Goal: Entertainment & Leisure: Consume media (video, audio)

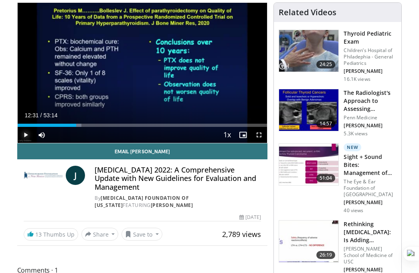
click at [24, 135] on span "Video Player" at bounding box center [26, 135] width 16 height 16
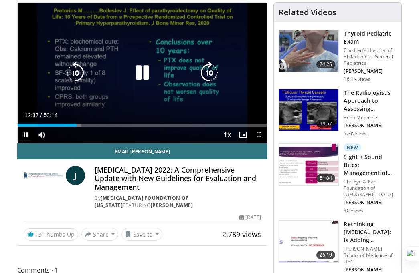
click at [209, 98] on div "10 seconds Tap to unmute" at bounding box center [143, 73] width 250 height 140
click at [140, 73] on icon "Video Player" at bounding box center [142, 73] width 22 height 22
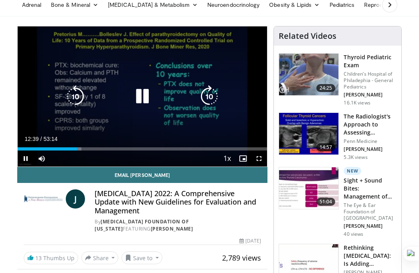
scroll to position [57, 0]
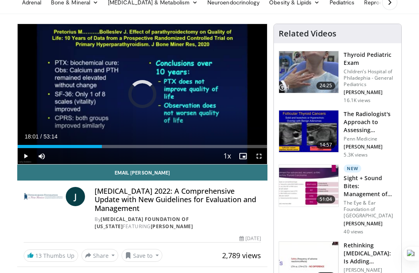
drag, startPoint x: 95, startPoint y: 147, endPoint x: 108, endPoint y: 147, distance: 12.8
click at [108, 147] on div "Progress Bar" at bounding box center [108, 146] width 1 height 3
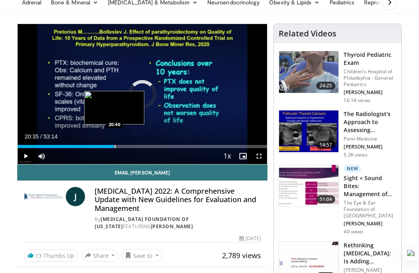
drag, startPoint x: 110, startPoint y: 147, endPoint x: 114, endPoint y: 146, distance: 4.5
click at [115, 146] on div "Progress Bar" at bounding box center [115, 146] width 1 height 3
drag, startPoint x: 115, startPoint y: 147, endPoint x: 111, endPoint y: 147, distance: 4.4
click at [111, 147] on div "Progress Bar" at bounding box center [111, 146] width 1 height 3
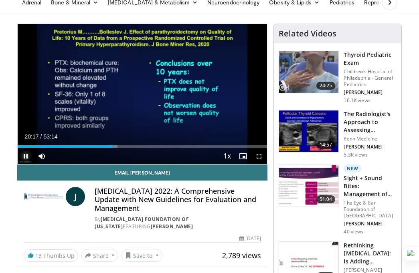
click at [27, 155] on span "Video Player" at bounding box center [26, 156] width 16 height 16
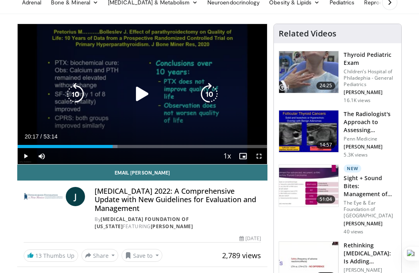
click at [136, 98] on icon "Video Player" at bounding box center [142, 94] width 22 height 22
click at [143, 98] on icon "Video Player" at bounding box center [142, 94] width 22 height 22
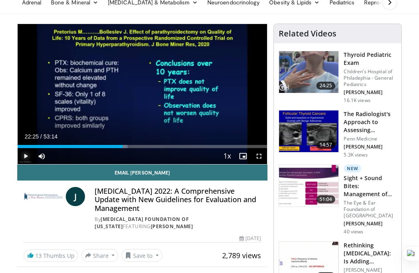
click at [26, 157] on span "Video Player" at bounding box center [26, 156] width 16 height 16
click at [28, 155] on span "Video Player" at bounding box center [26, 156] width 16 height 16
click at [28, 154] on span "Video Player" at bounding box center [26, 156] width 16 height 16
click at [25, 157] on span "Video Player" at bounding box center [26, 156] width 16 height 16
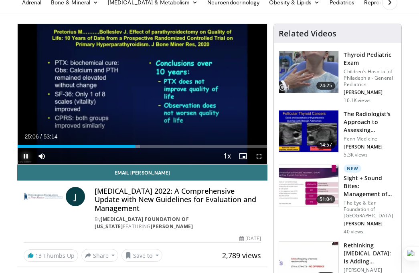
click at [25, 158] on span "Video Player" at bounding box center [26, 156] width 16 height 16
click at [26, 154] on span "Video Player" at bounding box center [26, 156] width 16 height 16
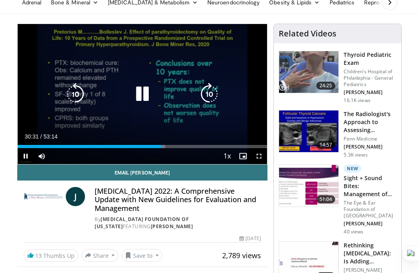
click at [248, 114] on div "10 seconds Tap to unmute" at bounding box center [143, 94] width 250 height 140
click at [141, 94] on icon "Video Player" at bounding box center [142, 94] width 22 height 22
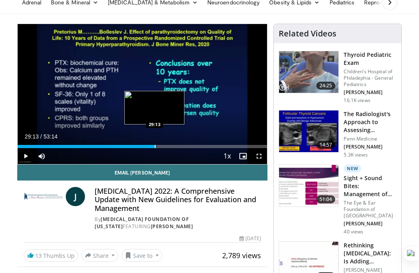
drag, startPoint x: 164, startPoint y: 147, endPoint x: 154, endPoint y: 147, distance: 9.6
click at [155, 147] on div "Progress Bar" at bounding box center [155, 146] width 1 height 3
drag, startPoint x: 154, startPoint y: 147, endPoint x: 149, endPoint y: 147, distance: 5.2
click at [149, 147] on video-js "**********" at bounding box center [143, 94] width 250 height 140
drag, startPoint x: 154, startPoint y: 147, endPoint x: 150, endPoint y: 147, distance: 4.4
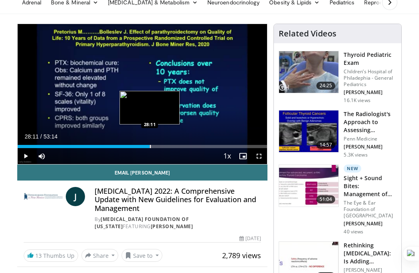
click at [150, 147] on div "Progress Bar" at bounding box center [150, 146] width 1 height 3
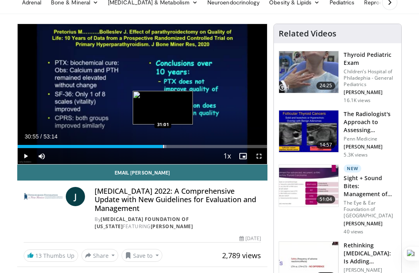
drag, startPoint x: 150, startPoint y: 144, endPoint x: 161, endPoint y: 145, distance: 11.3
click at [162, 145] on div "Loaded : 59.70% 30:55 31:01" at bounding box center [143, 145] width 250 height 8
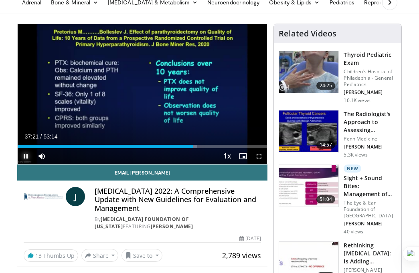
click at [26, 155] on span "Video Player" at bounding box center [26, 156] width 16 height 16
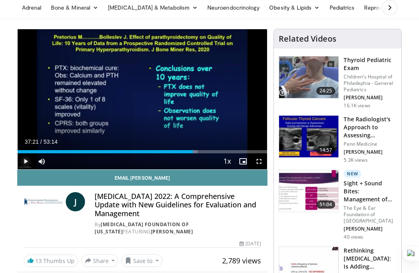
scroll to position [49, 0]
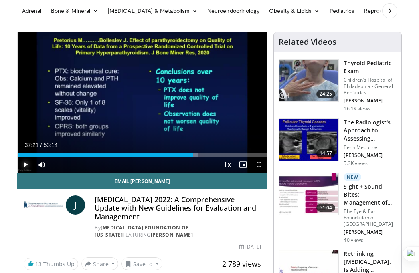
click at [23, 162] on span "Video Player" at bounding box center [26, 165] width 16 height 16
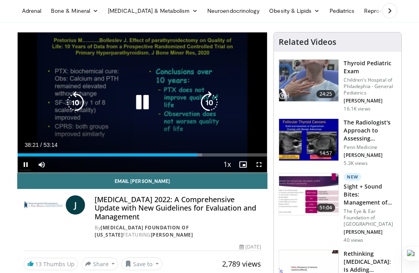
click at [142, 102] on icon "Video Player" at bounding box center [142, 102] width 22 height 22
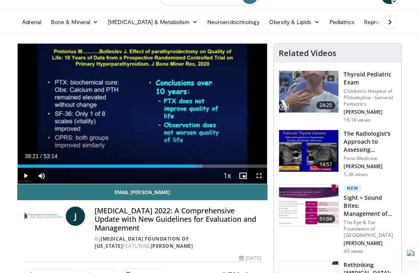
scroll to position [38, 0]
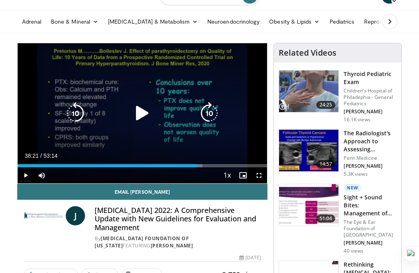
click at [140, 112] on icon "Video Player" at bounding box center [142, 113] width 22 height 22
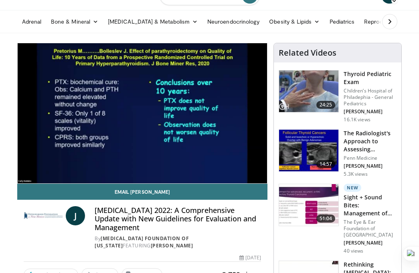
drag, startPoint x: 193, startPoint y: 226, endPoint x: 95, endPoint y: 213, distance: 98.3
click at [95, 213] on h4 "[MEDICAL_DATA] 2022: A Comprehensive Update with New Guidelines for Evaluation …" at bounding box center [178, 219] width 166 height 26
click at [115, 203] on icon at bounding box center [114, 204] width 6 height 6
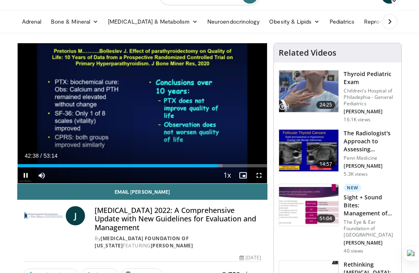
drag, startPoint x: 216, startPoint y: 167, endPoint x: 206, endPoint y: 167, distance: 10.8
click at [206, 167] on div "Current Time 42:38 / Duration 53:14 Pause Skip Backward Skip Forward Mute 0% Lo…" at bounding box center [143, 175] width 250 height 16
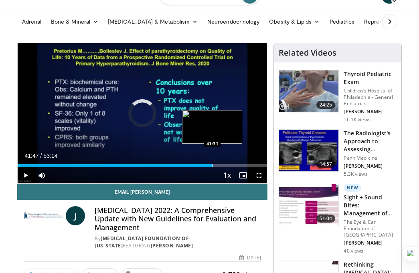
drag, startPoint x: 219, startPoint y: 165, endPoint x: 209, endPoint y: 165, distance: 9.6
click at [212, 165] on div "Progress Bar" at bounding box center [212, 165] width 1 height 3
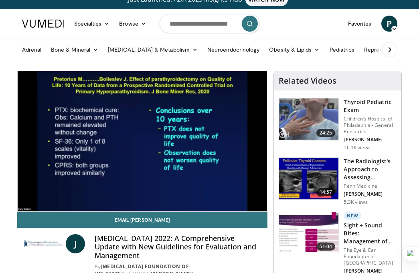
scroll to position [0, 0]
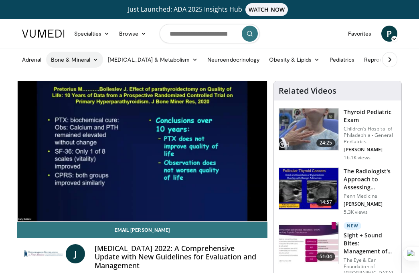
click at [95, 59] on icon at bounding box center [96, 60] width 6 height 6
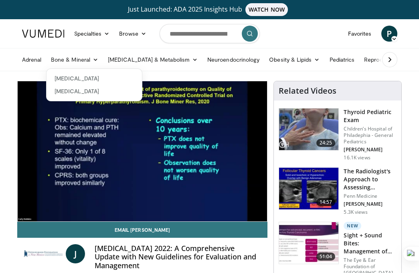
click at [414, 69] on ul "Adrenal Bone & Mineral [MEDICAL_DATA] [MEDICAL_DATA] [MEDICAL_DATA] & Metabolis…" at bounding box center [245, 59] width 456 height 22
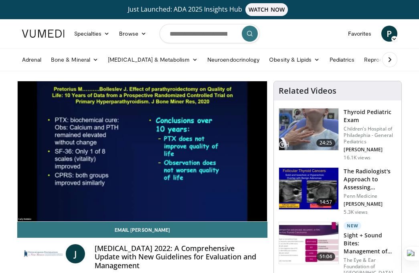
click at [392, 60] on icon at bounding box center [389, 60] width 8 height 8
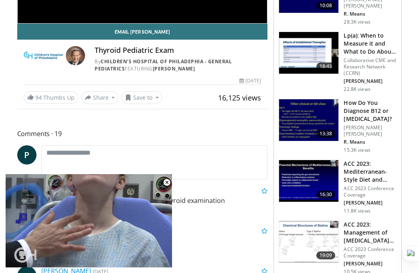
scroll to position [199, 0]
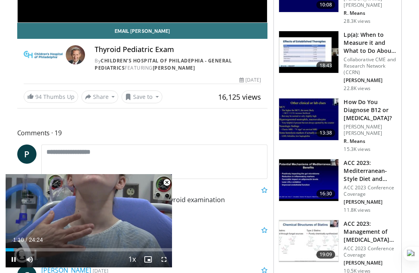
click at [164, 182] on span "Video Player" at bounding box center [167, 183] width 16 height 16
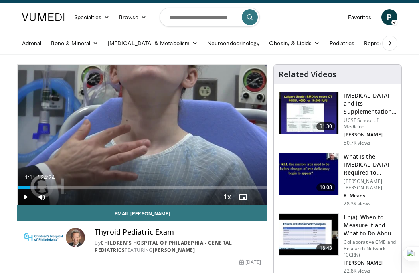
scroll to position [2, 0]
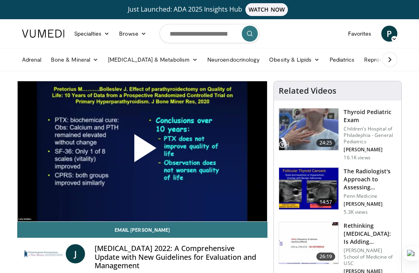
click at [142, 151] on span "Video Player" at bounding box center [142, 151] width 0 height 0
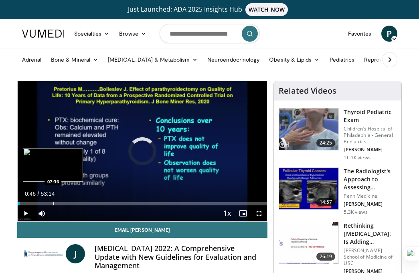
drag, startPoint x: 20, startPoint y: 203, endPoint x: 56, endPoint y: 201, distance: 36.5
click at [56, 201] on div "Loaded : 0.00% 07:15 07:36" at bounding box center [143, 202] width 250 height 8
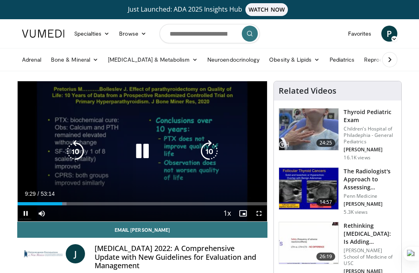
click at [141, 152] on icon "Video Player" at bounding box center [142, 151] width 22 height 22
